Goal: Transaction & Acquisition: Purchase product/service

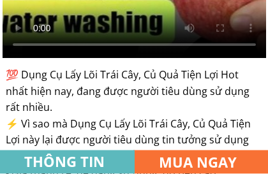
scroll to position [925, 0]
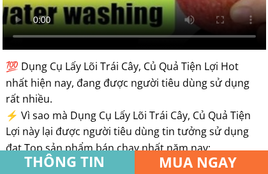
click at [188, 150] on h3 "MUA NGAY" at bounding box center [206, 162] width 95 height 22
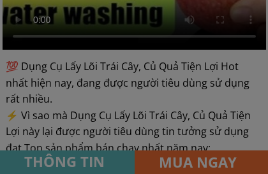
scroll to position [0, 0]
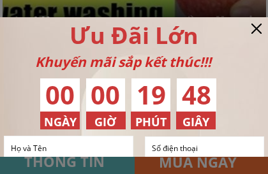
click at [101, 145] on input "text" at bounding box center [69, 148] width 122 height 23
select select "202:[PERSON_NAME]"
type input "0932783501"
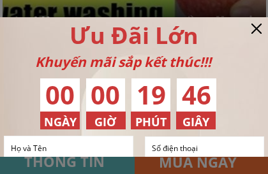
type input "[PERSON_NAME]"
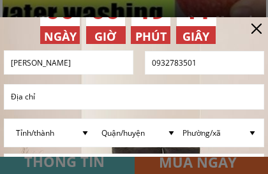
scroll to position [87, 0]
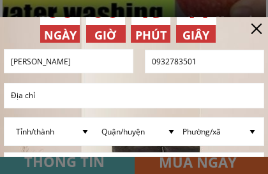
click at [75, 99] on input "text" at bounding box center [134, 96] width 253 height 24
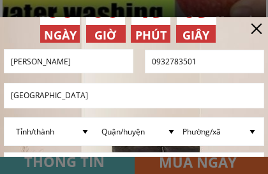
type input "[GEOGRAPHIC_DATA]"
click at [59, 130] on select "Tỉnh/thành [GEOGRAPHIC_DATA] [GEOGRAPHIC_DATA] [GEOGRAPHIC_DATA] [GEOGRAPHIC_DA…" at bounding box center [53, 131] width 81 height 27
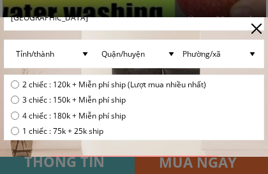
scroll to position [168, 0]
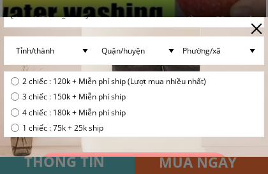
click at [17, 82] on input "radio" at bounding box center [15, 81] width 8 height 8
radio input "true"
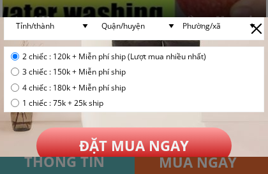
scroll to position [193, 0]
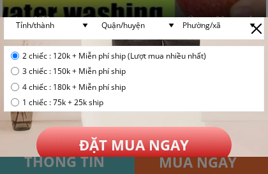
click at [159, 145] on p "ĐẶT MUA NGAY" at bounding box center [134, 145] width 196 height 36
